Goal: Communication & Community: Connect with others

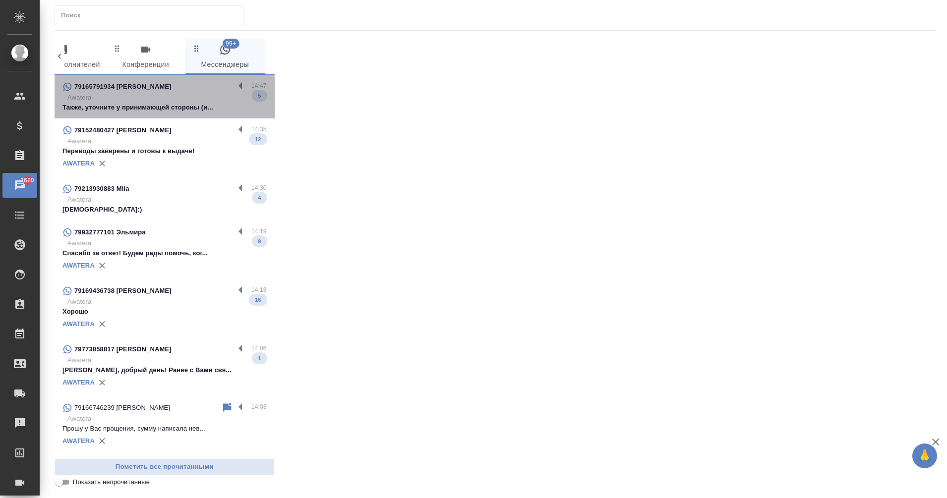
click at [169, 92] on div "79165791934 [PERSON_NAME]" at bounding box center [148, 87] width 172 height 12
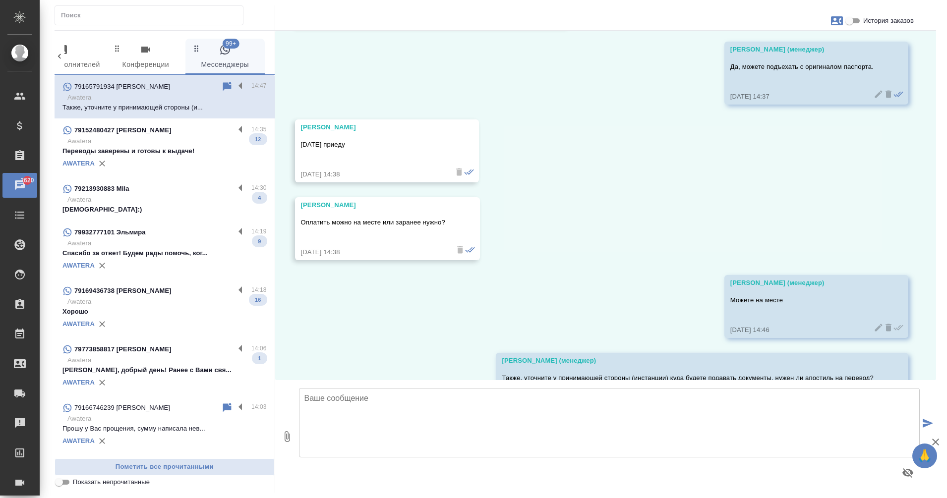
scroll to position [1518, 0]
